Goal: Browse casually: Explore the website without a specific task or goal

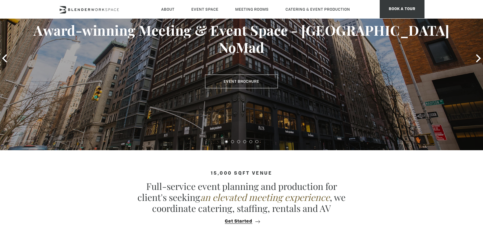
click at [232, 140] on div at bounding box center [241, 140] width 483 height 5
click at [234, 144] on div "Welcome Award-winning Meeting & Event Space - [GEOGRAPHIC_DATA] NoMad Event Bro…" at bounding box center [241, 57] width 483 height 183
click at [233, 143] on div at bounding box center [241, 140] width 483 height 5
click at [232, 142] on button at bounding box center [232, 141] width 3 height 3
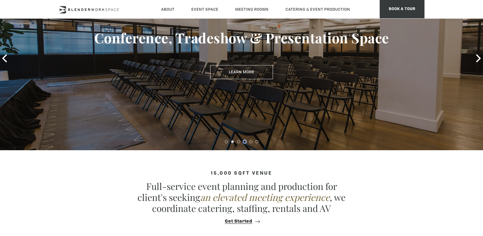
click at [243, 141] on button at bounding box center [244, 141] width 3 height 3
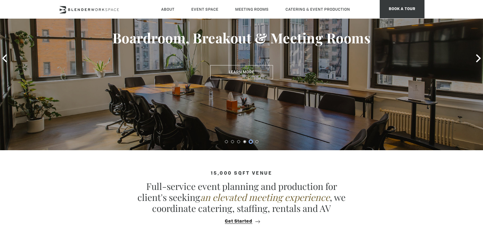
click at [252, 142] on button at bounding box center [250, 141] width 3 height 3
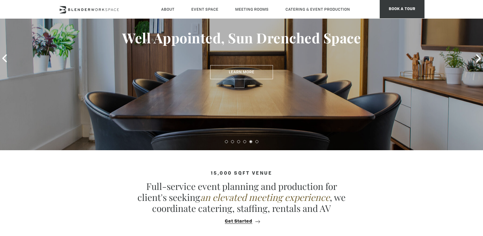
click at [256, 141] on div at bounding box center [241, 140] width 483 height 5
click at [257, 140] on button at bounding box center [256, 141] width 3 height 3
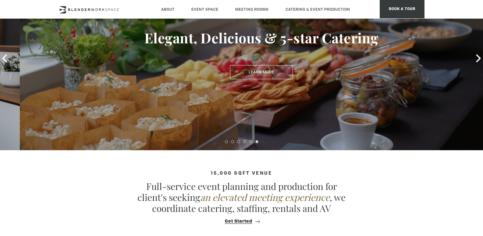
click at [240, 142] on div at bounding box center [241, 140] width 483 height 5
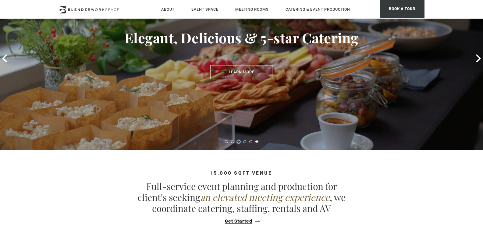
click at [239, 142] on button at bounding box center [238, 141] width 3 height 3
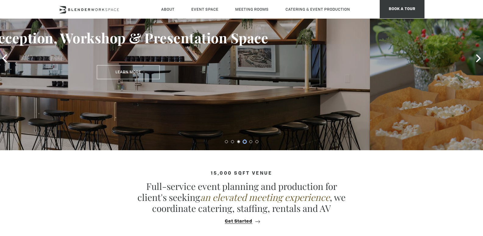
click at [246, 141] on button at bounding box center [244, 141] width 3 height 3
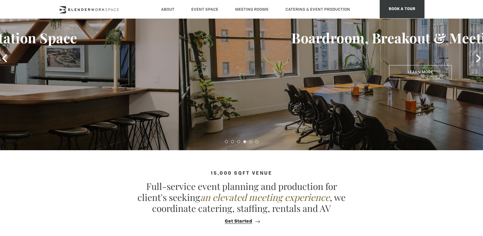
click at [252, 141] on div at bounding box center [241, 140] width 483 height 5
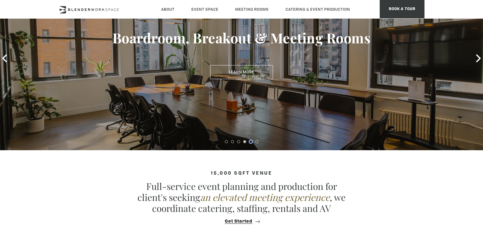
click at [251, 141] on button at bounding box center [250, 141] width 3 height 3
